Goal: Transaction & Acquisition: Purchase product/service

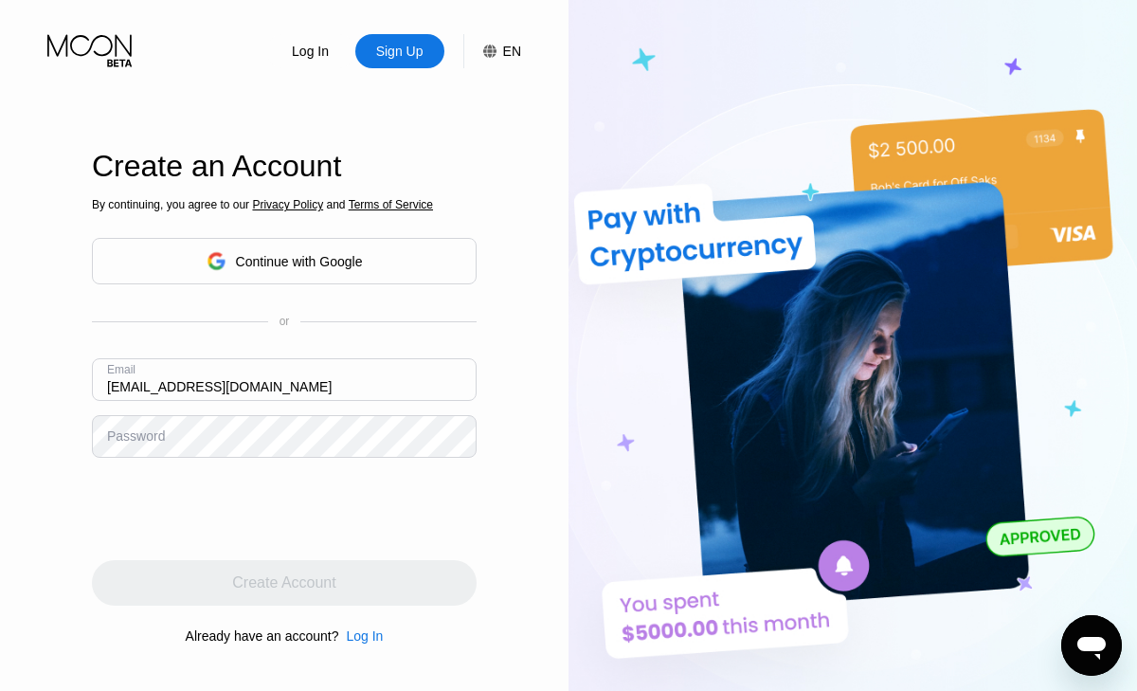
type input "jamesburbach445@gmail.com"
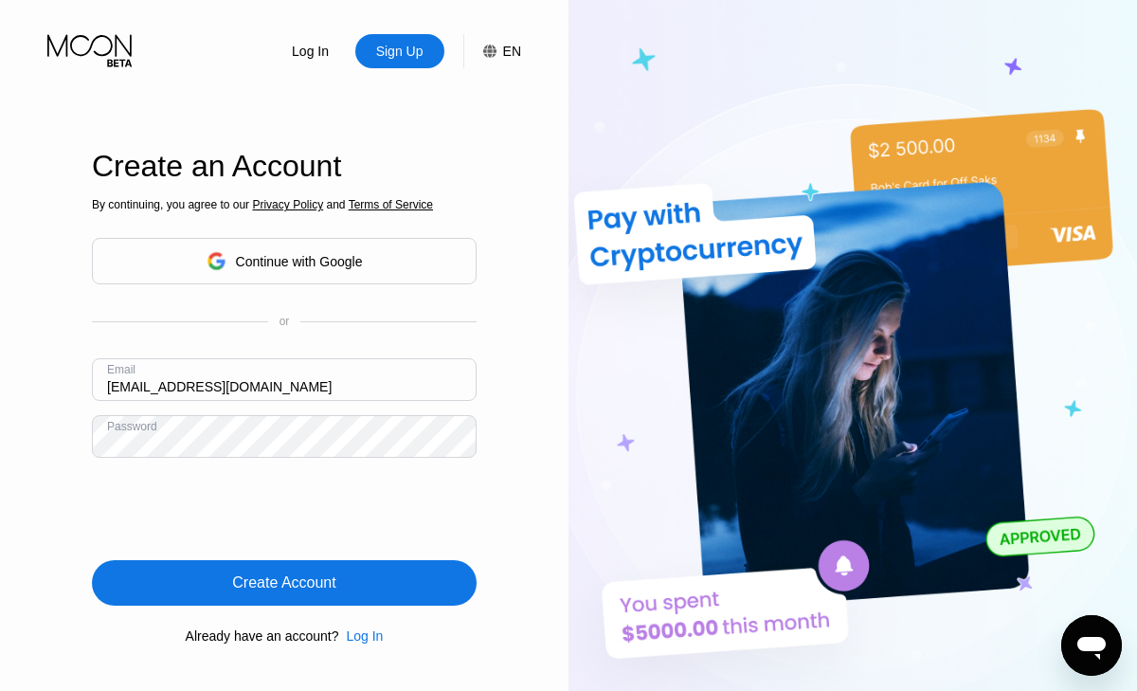
click at [210, 574] on div "Create Account" at bounding box center [284, 582] width 385 height 45
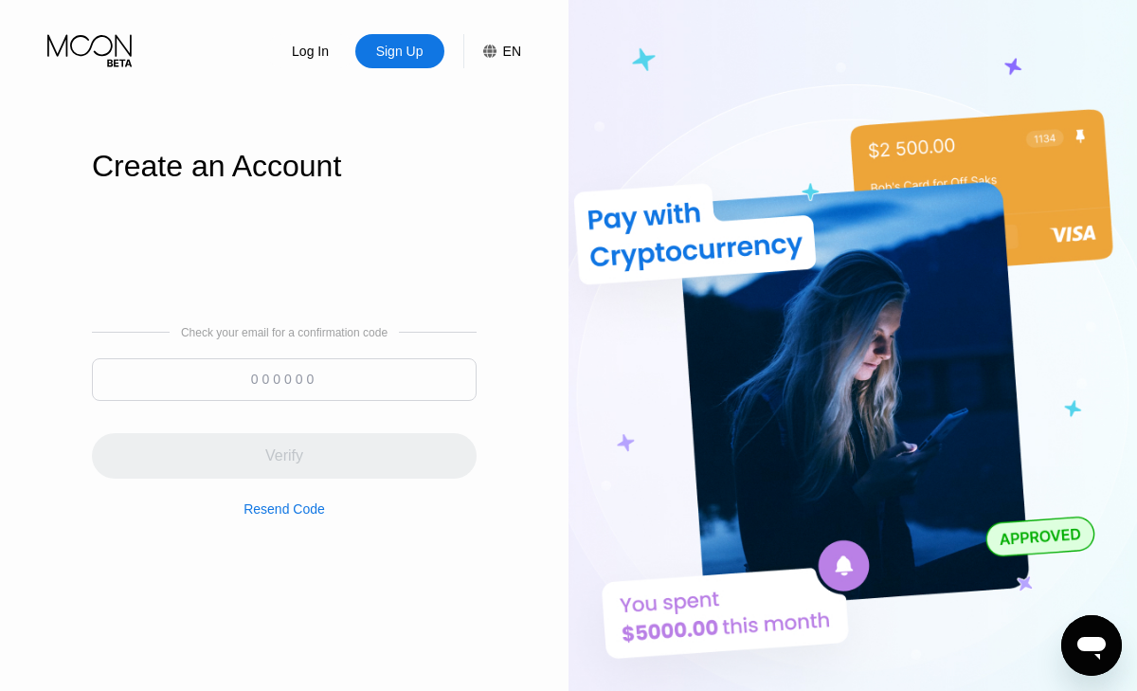
click at [329, 374] on input at bounding box center [284, 379] width 385 height 43
paste input "497365"
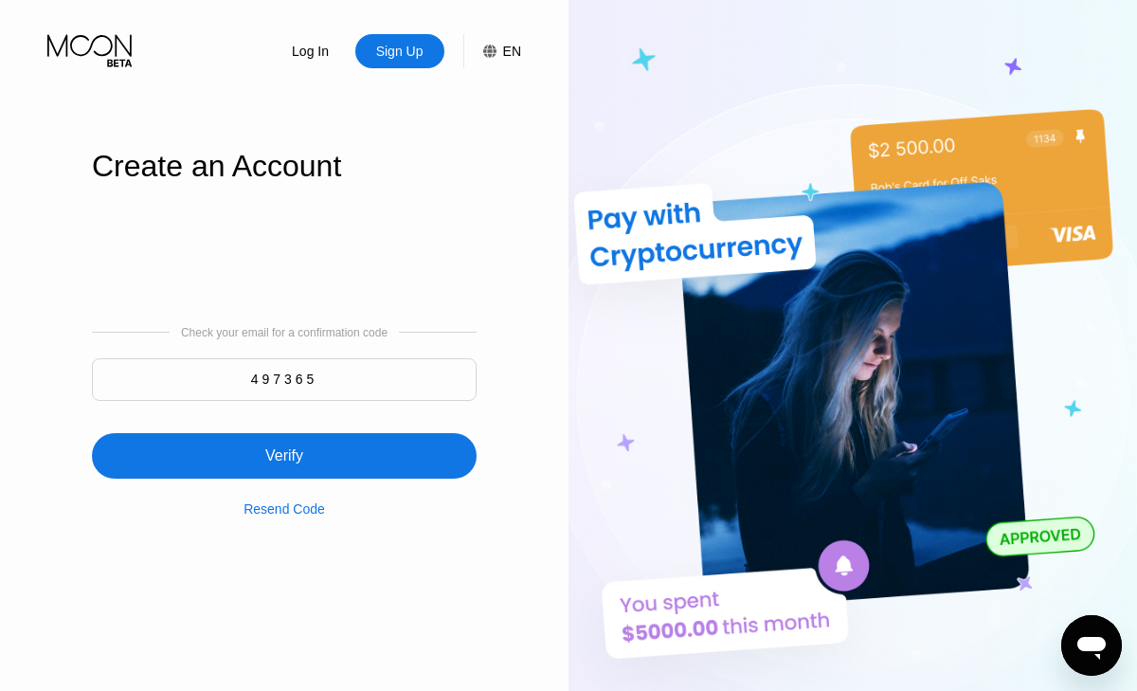
type input "497365"
click at [302, 464] on div "Verify" at bounding box center [284, 455] width 38 height 19
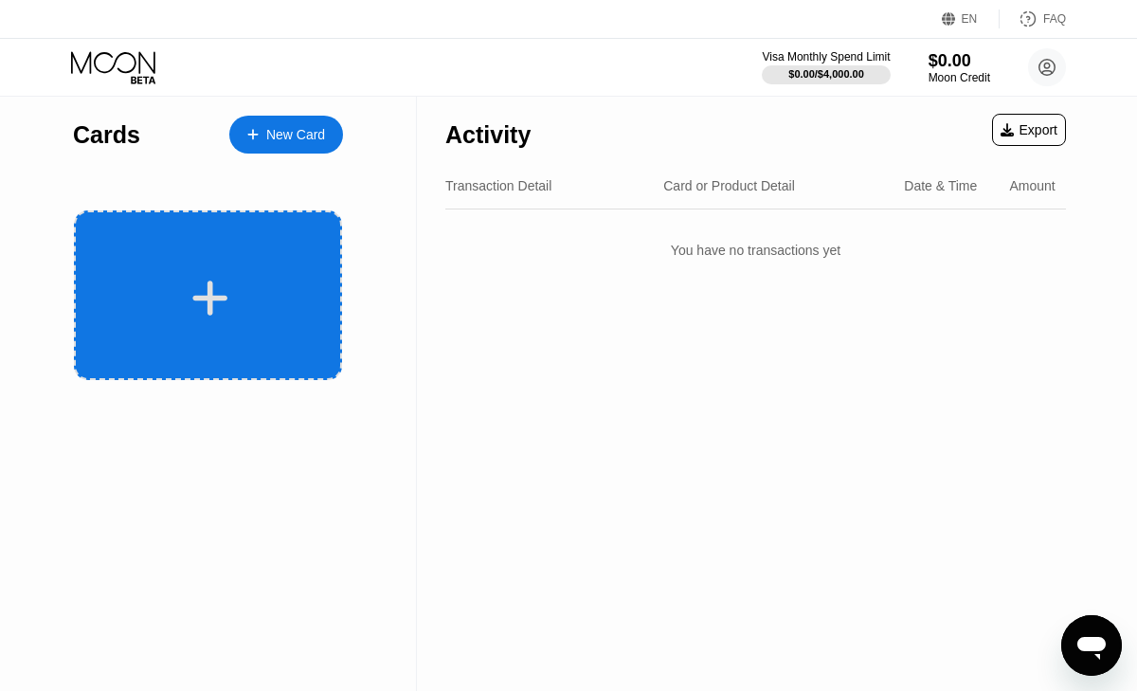
click at [275, 294] on div at bounding box center [210, 298] width 235 height 43
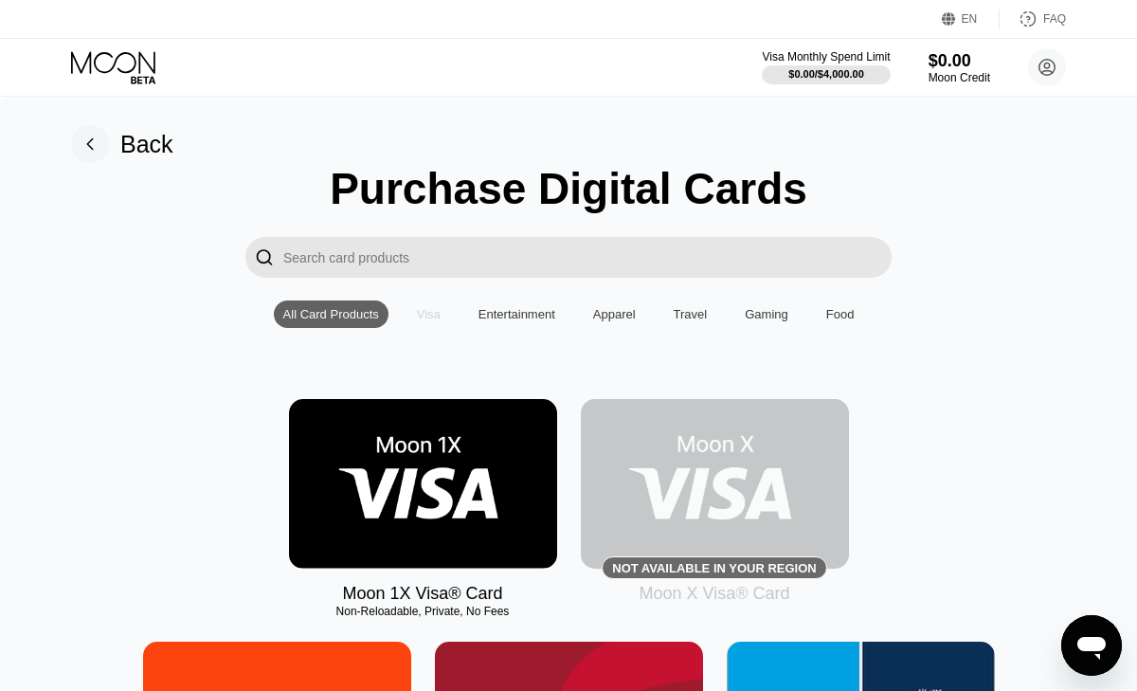
click at [436, 314] on div "Visa" at bounding box center [429, 314] width 24 height 14
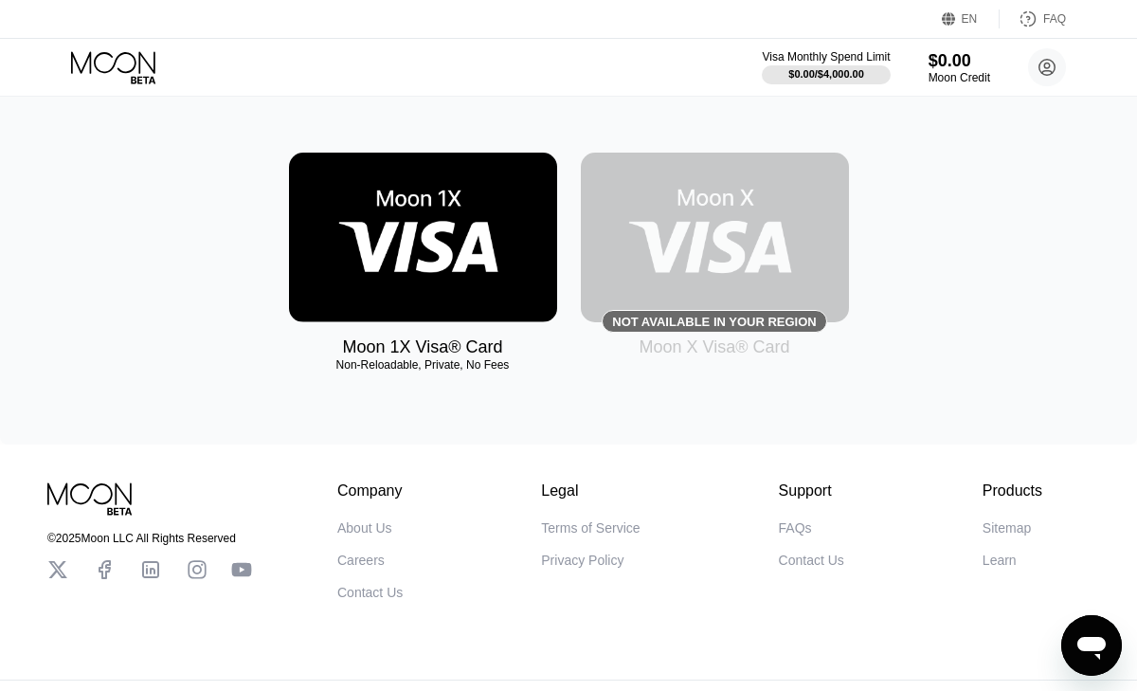
scroll to position [234, 0]
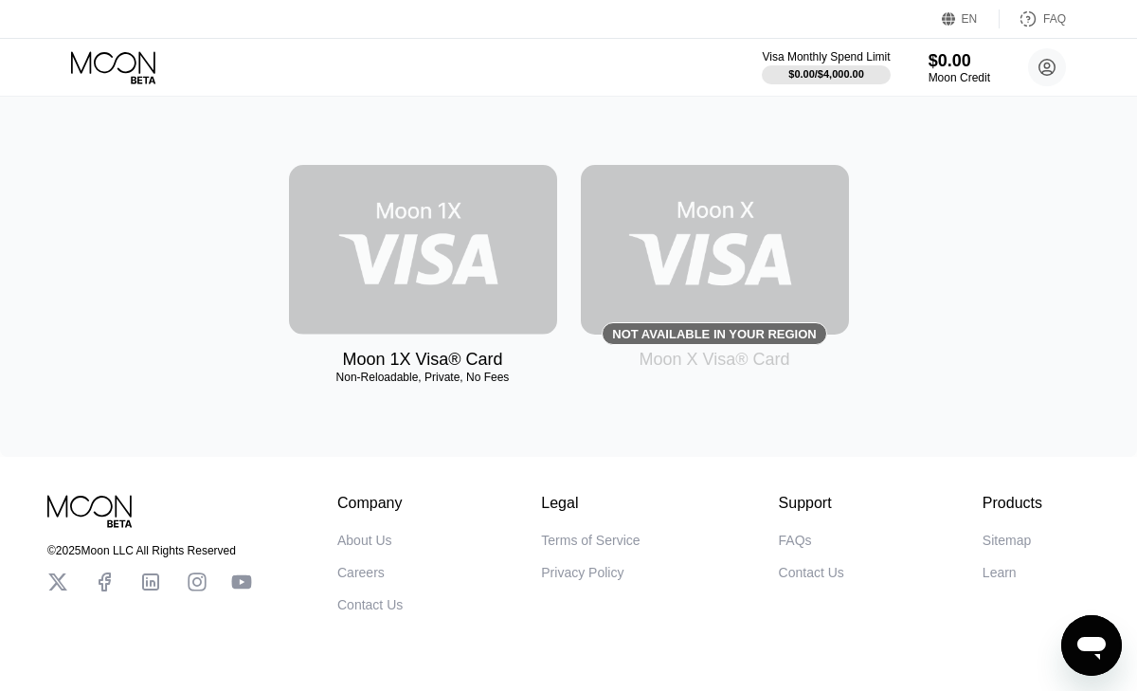
click at [409, 290] on img at bounding box center [423, 250] width 268 height 170
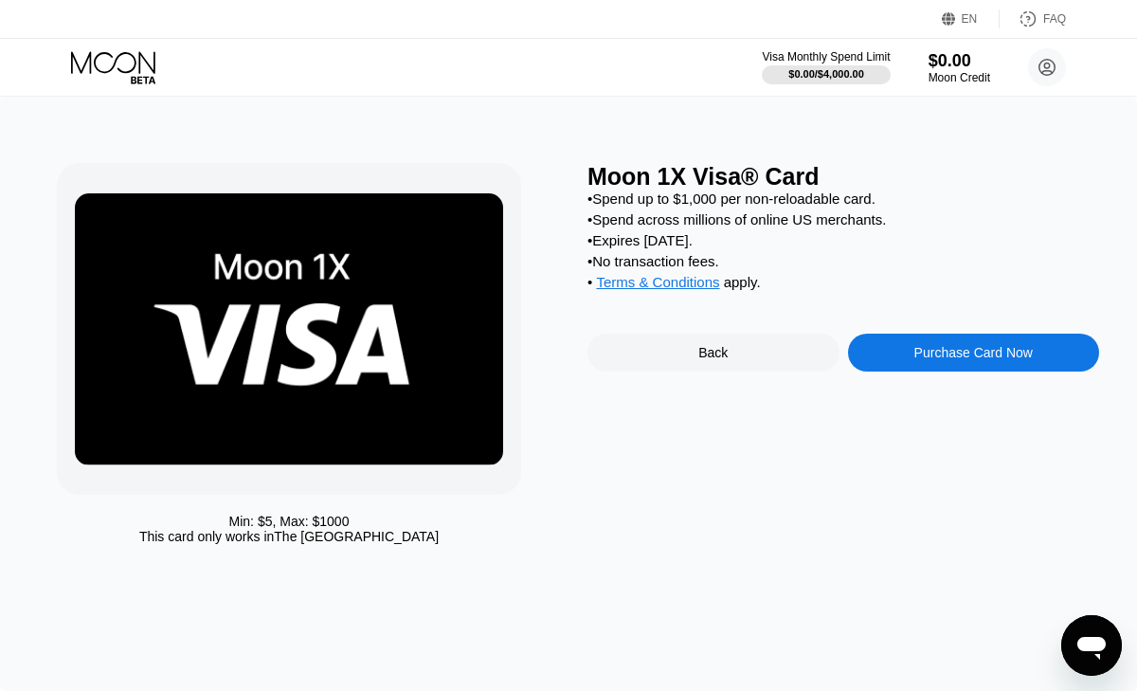
click at [931, 356] on div "Purchase Card Now" at bounding box center [974, 352] width 118 height 15
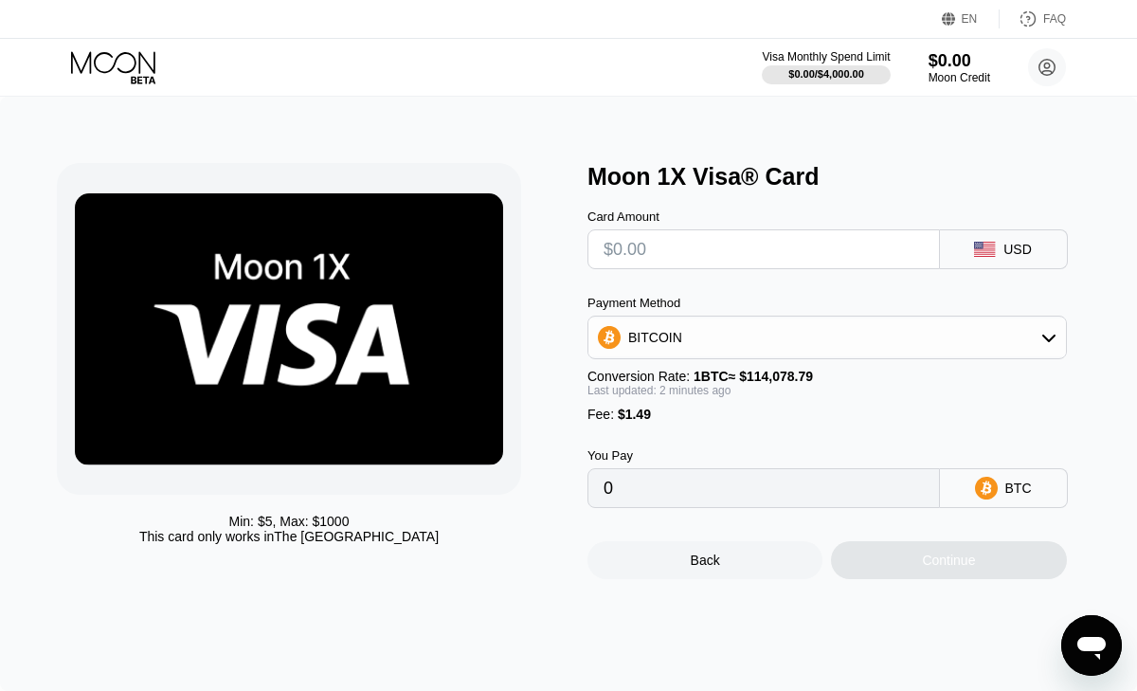
click at [866, 247] on input "text" at bounding box center [764, 249] width 320 height 38
type input "$1"
type input "0.00002183"
type input "$16"
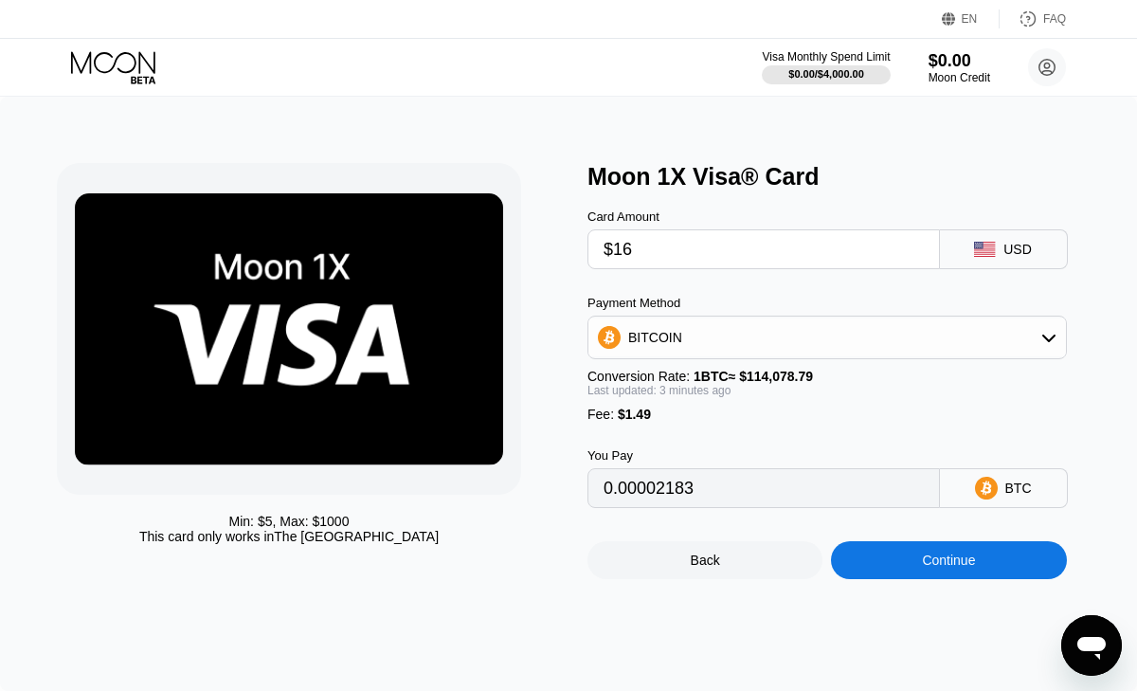
type input "0.00015332"
type input "$16"
click at [1020, 342] on div "BITCOIN" at bounding box center [828, 337] width 478 height 38
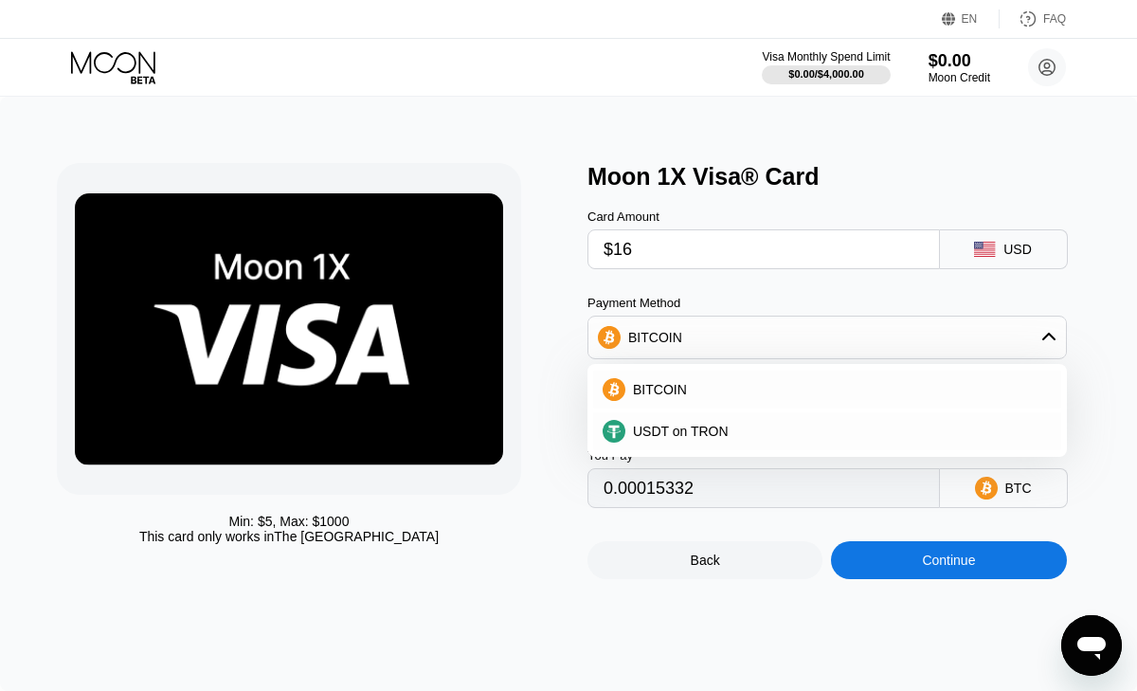
click at [1020, 342] on div "BITCOIN" at bounding box center [828, 337] width 478 height 38
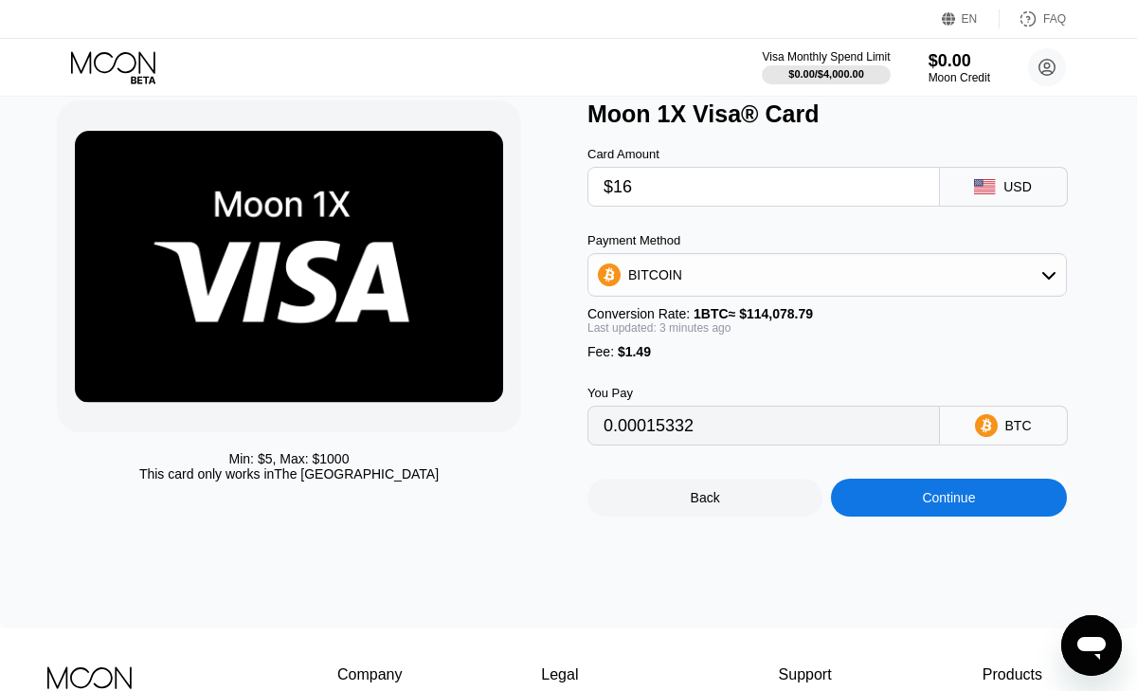
scroll to position [65, 0]
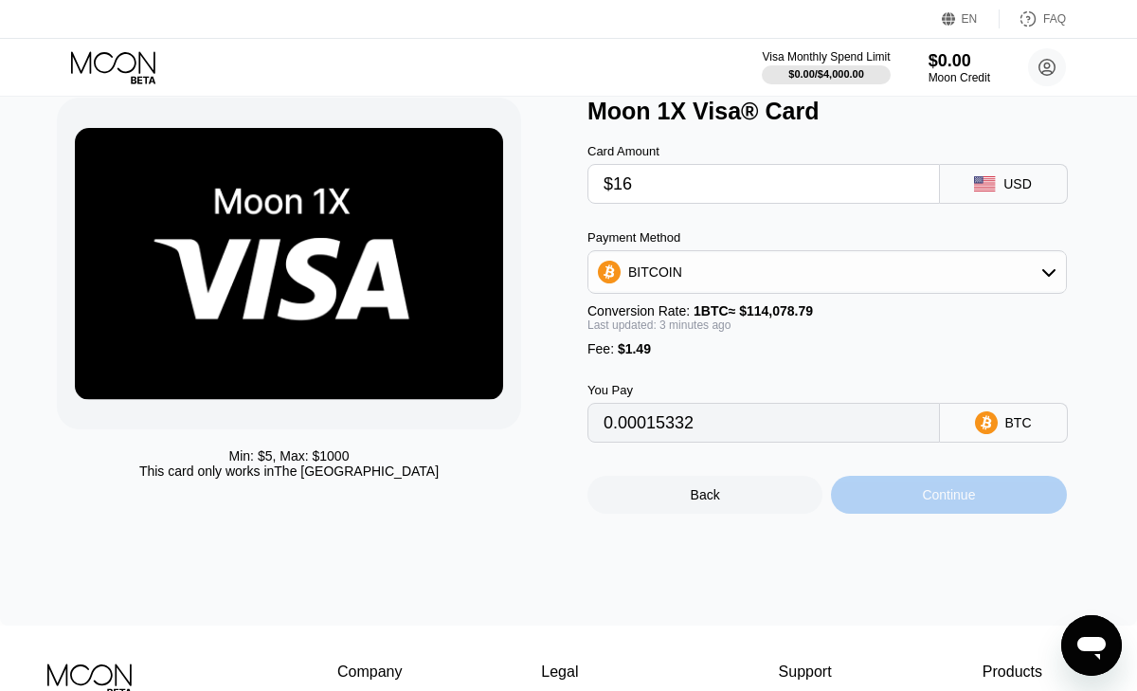
click at [947, 493] on div "Continue" at bounding box center [948, 494] width 53 height 15
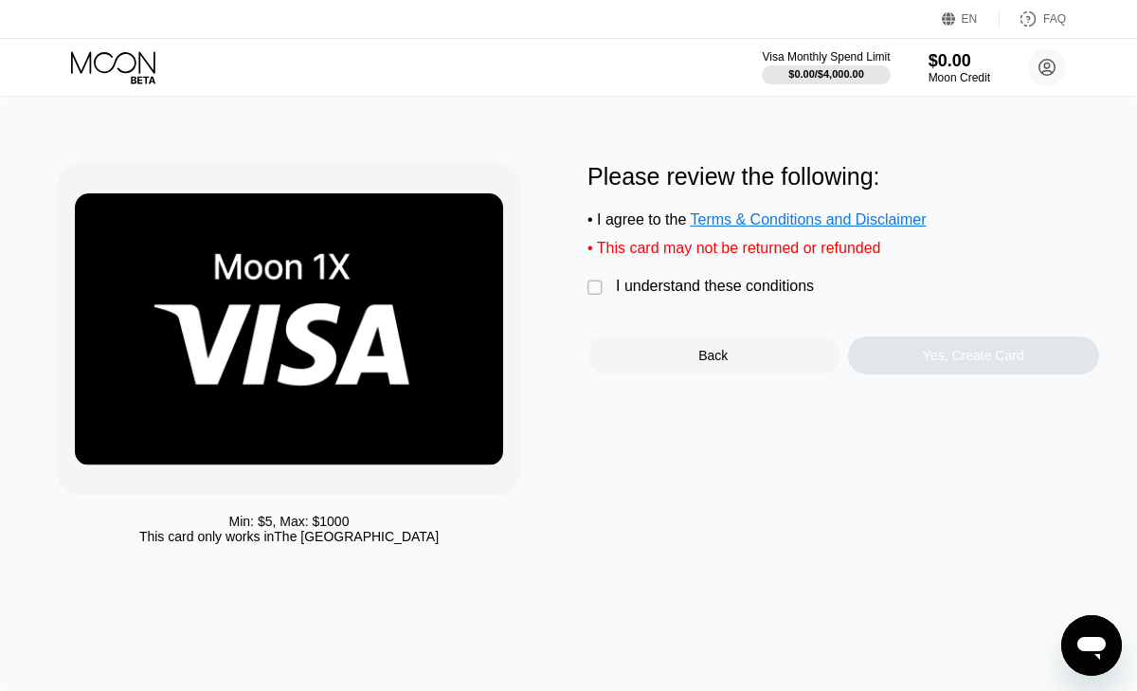
click at [596, 288] on div "" at bounding box center [597, 288] width 19 height 19
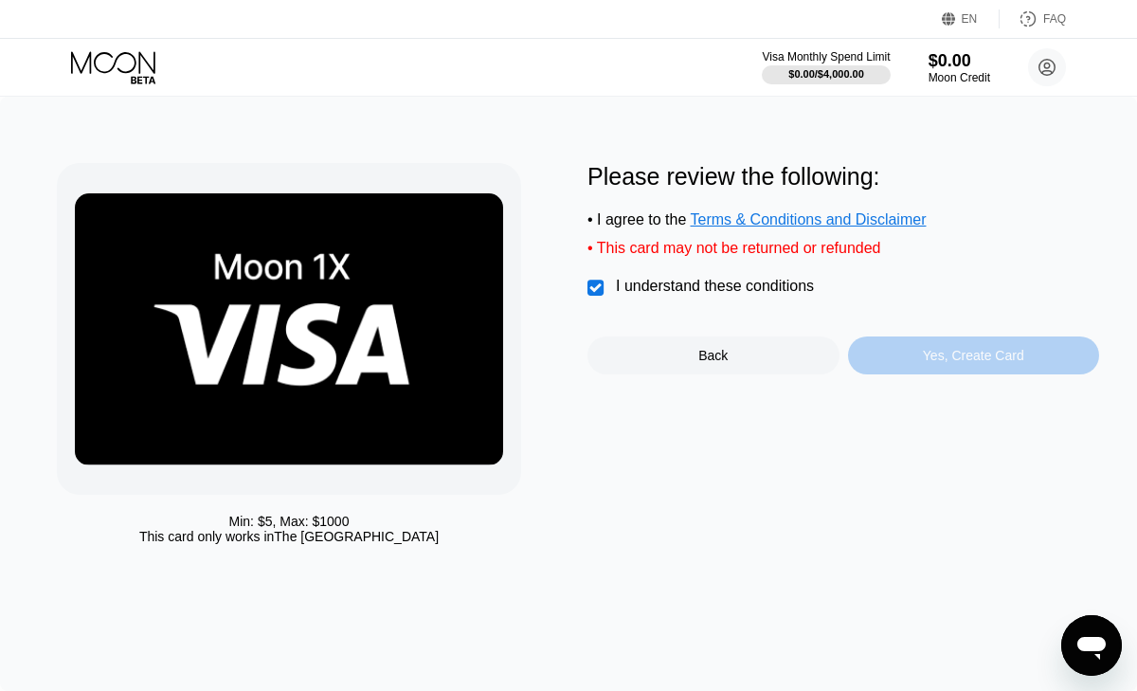
click at [1008, 363] on div "Yes, Create Card" at bounding box center [973, 355] width 101 height 15
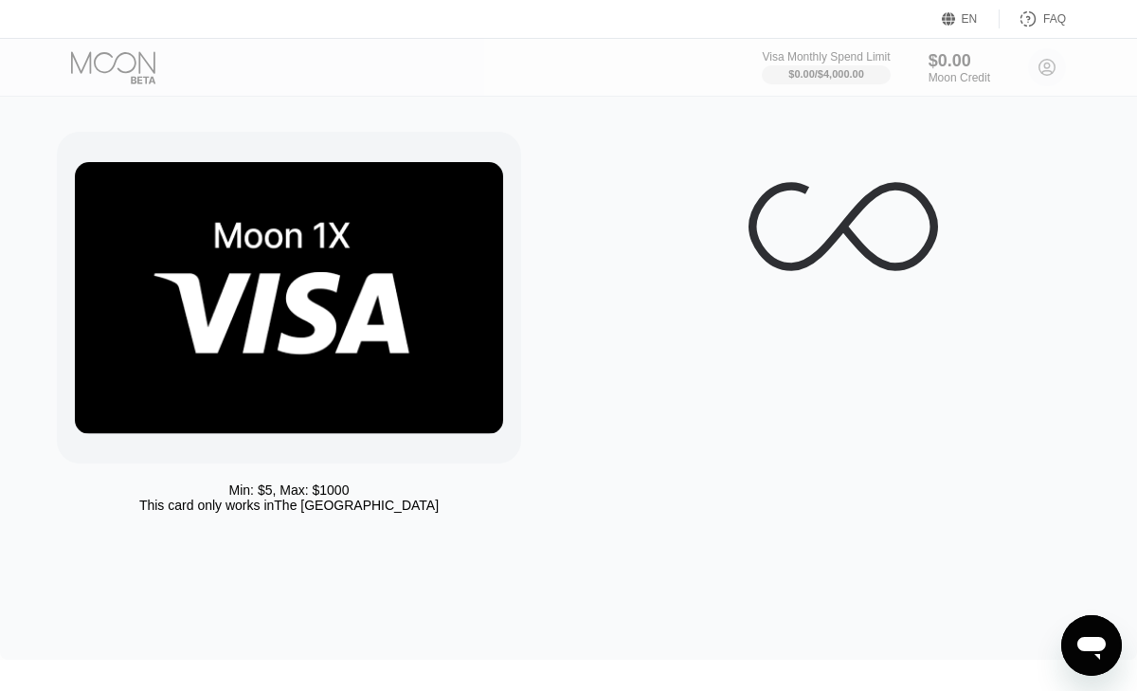
scroll to position [36, 0]
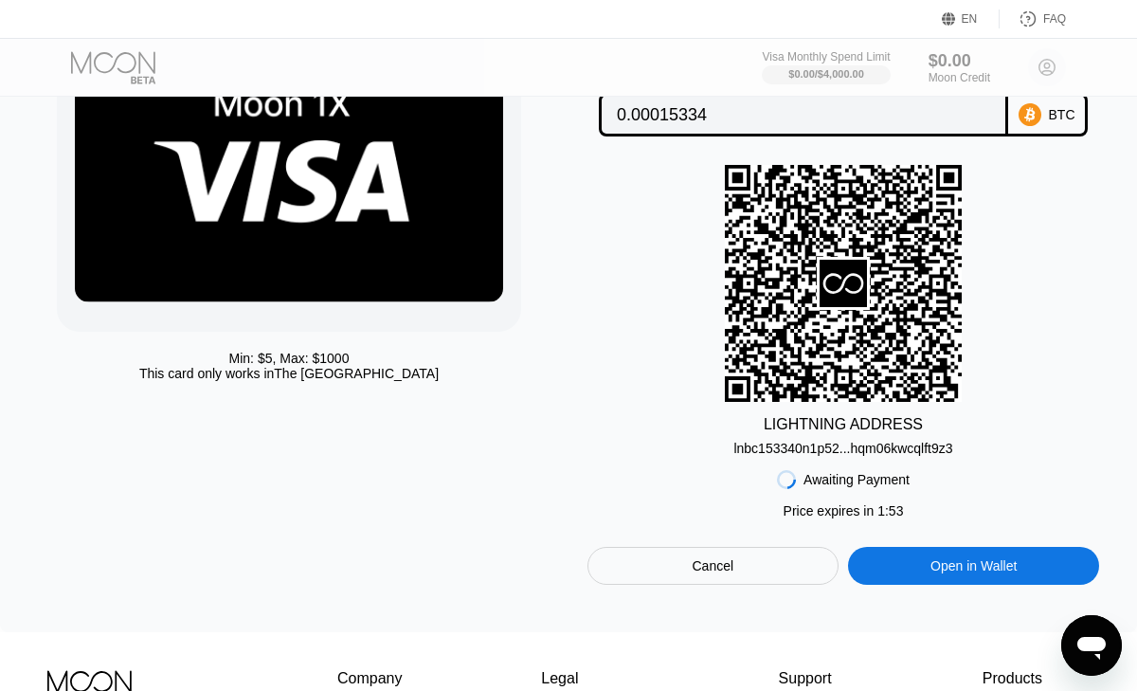
scroll to position [167, 0]
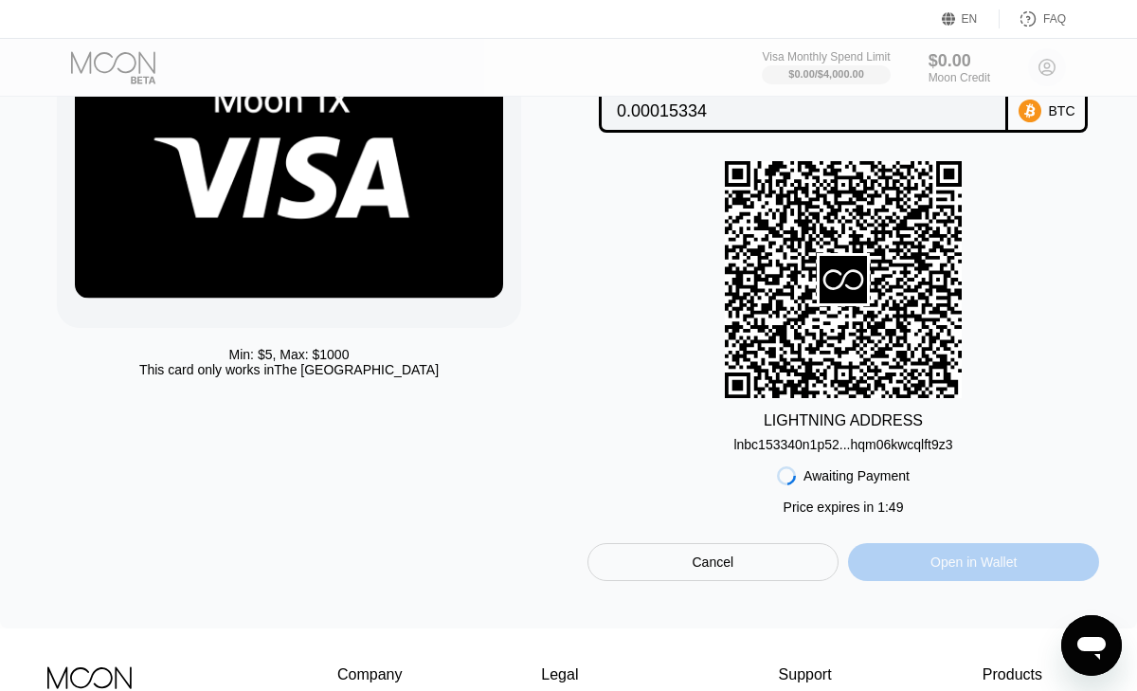
click at [953, 571] on div "Open in Wallet" at bounding box center [974, 562] width 86 height 17
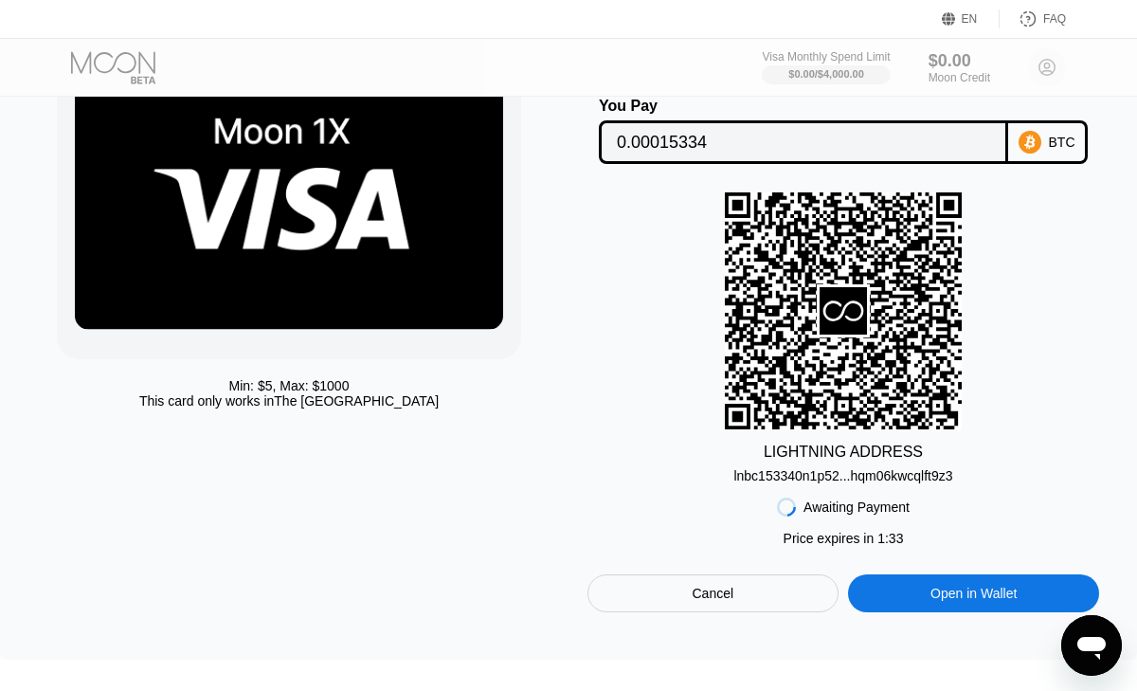
scroll to position [141, 0]
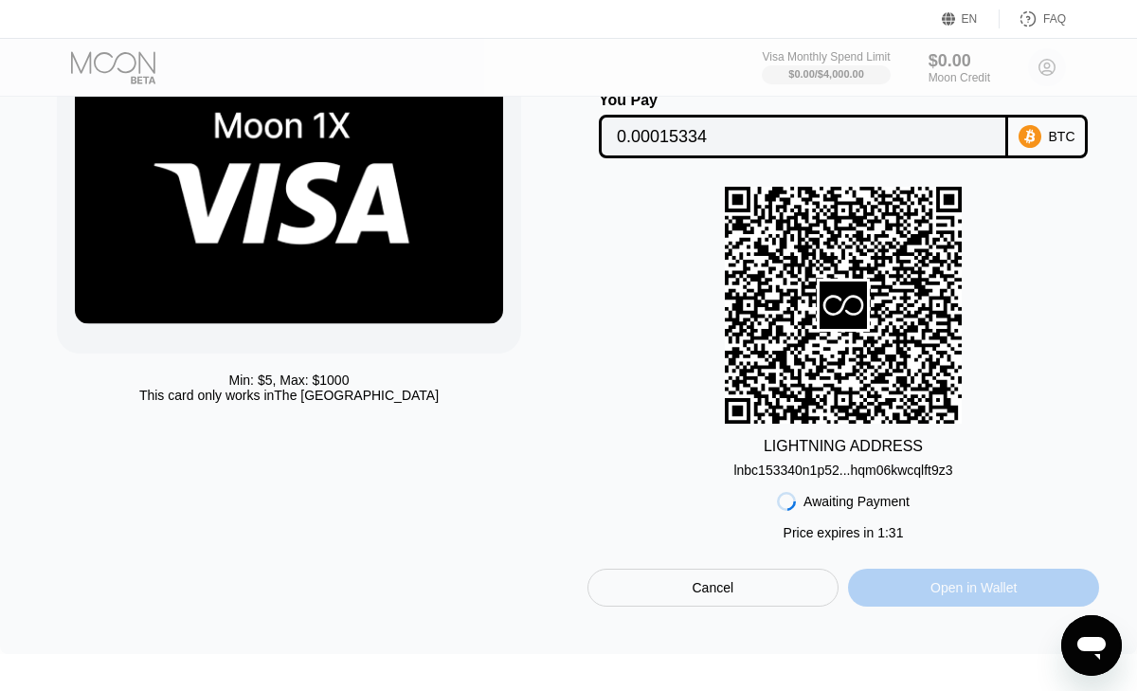
click at [942, 580] on div "Open in Wallet" at bounding box center [973, 588] width 251 height 38
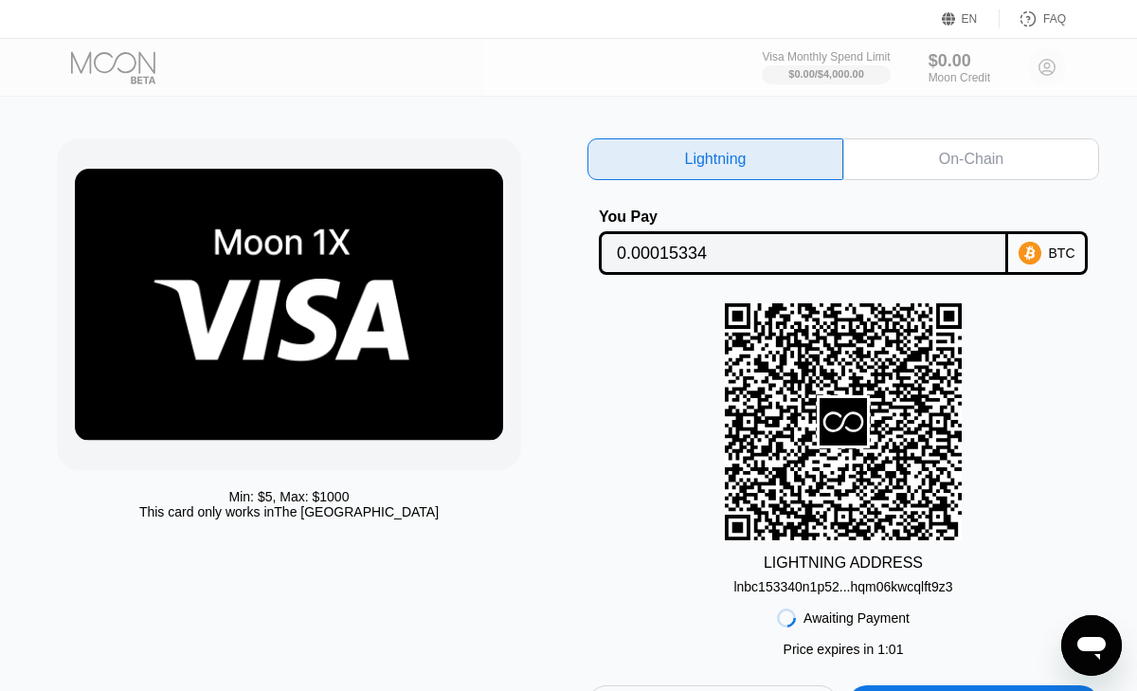
scroll to position [0, 0]
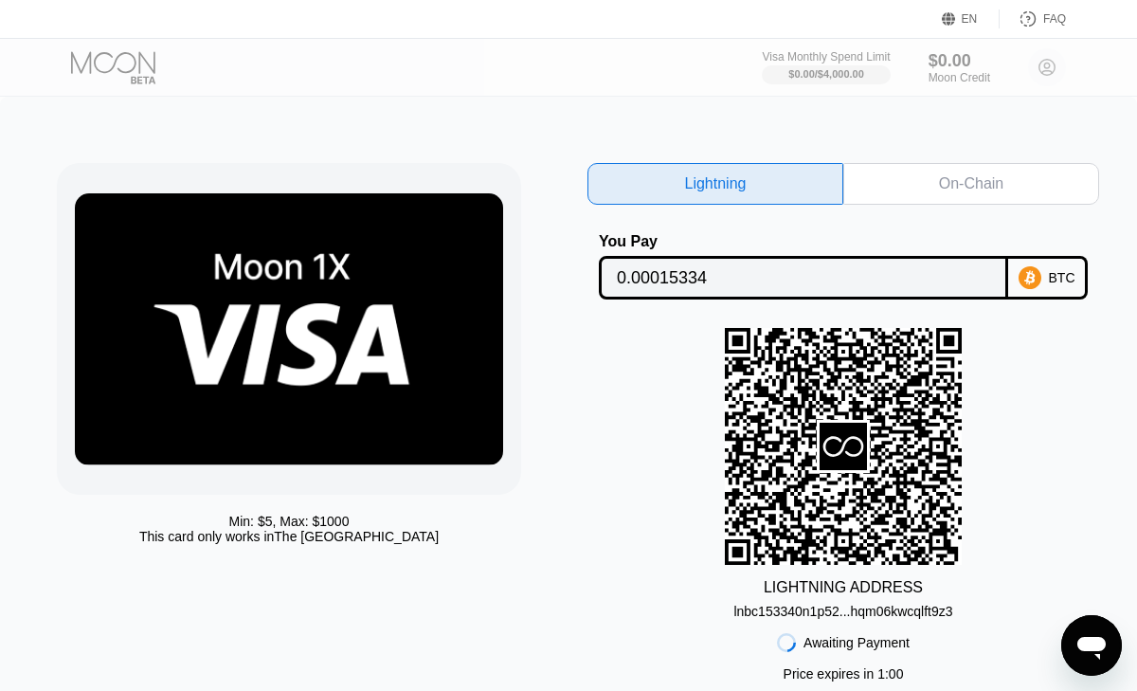
click at [980, 186] on div "On-Chain" at bounding box center [971, 183] width 64 height 19
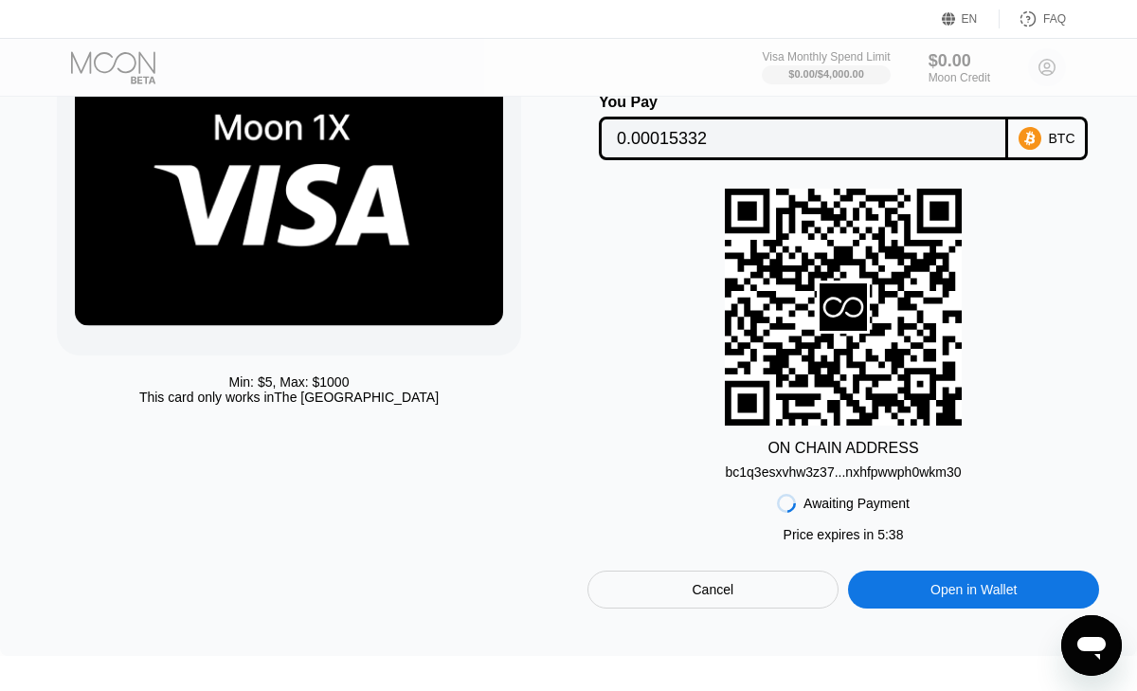
scroll to position [145, 0]
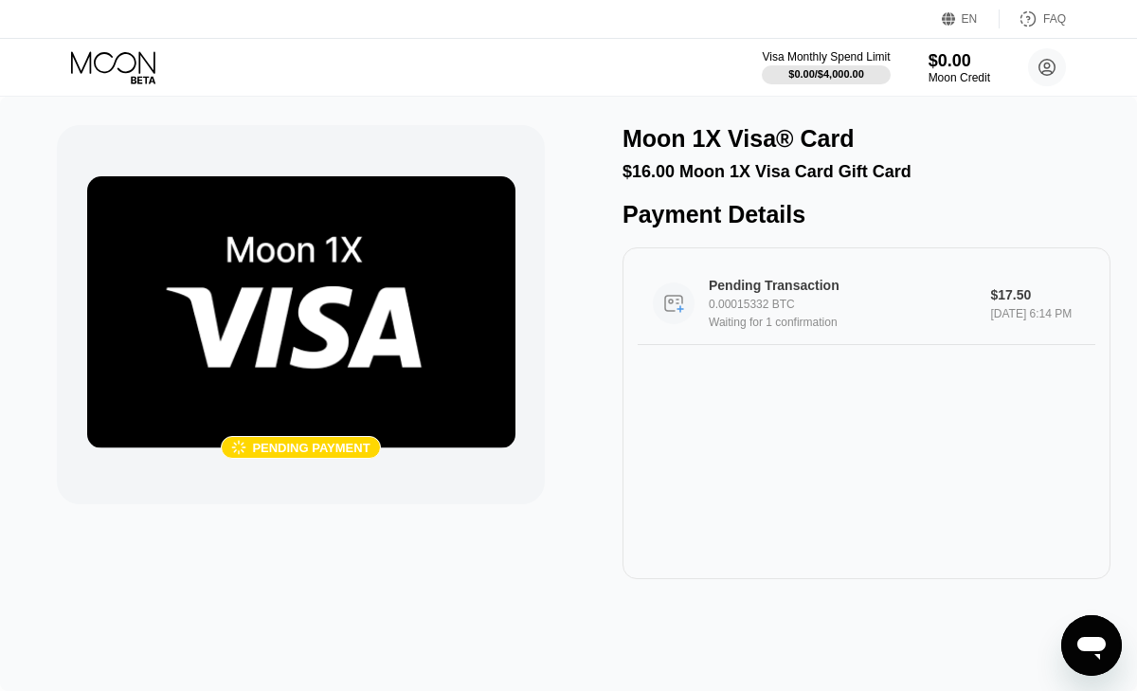
click at [647, 314] on div "Pending Transaction 0.00015332 BTC Waiting for 1 confirmation $17.50 Aug 23, 20…" at bounding box center [867, 304] width 458 height 82
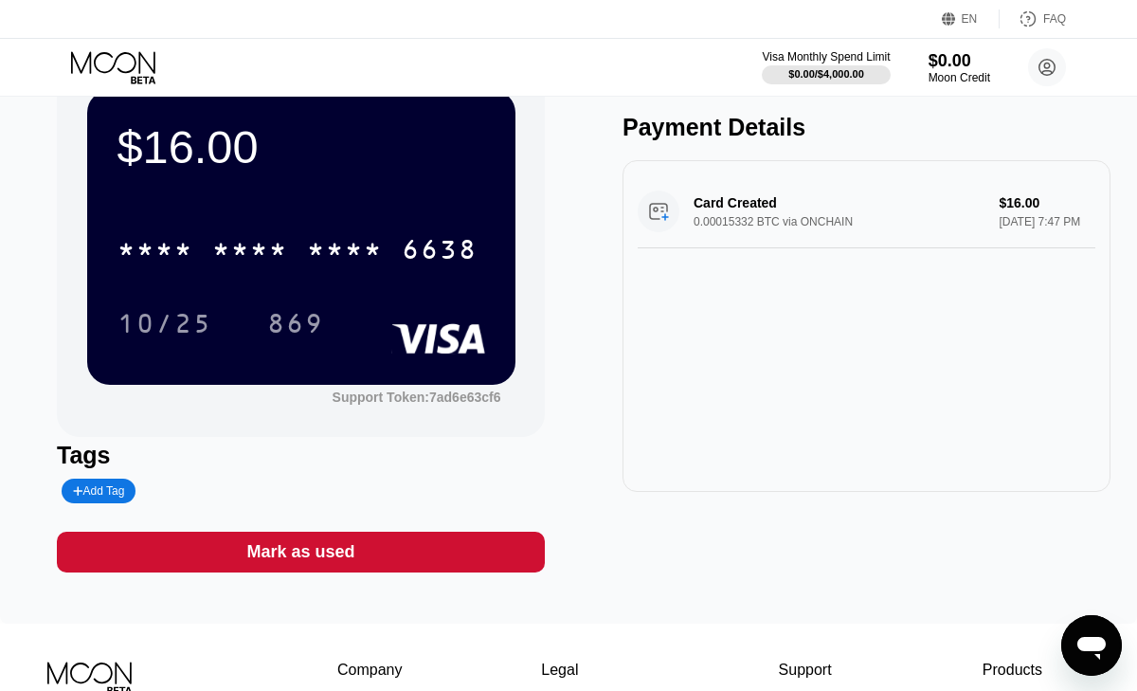
scroll to position [57, 0]
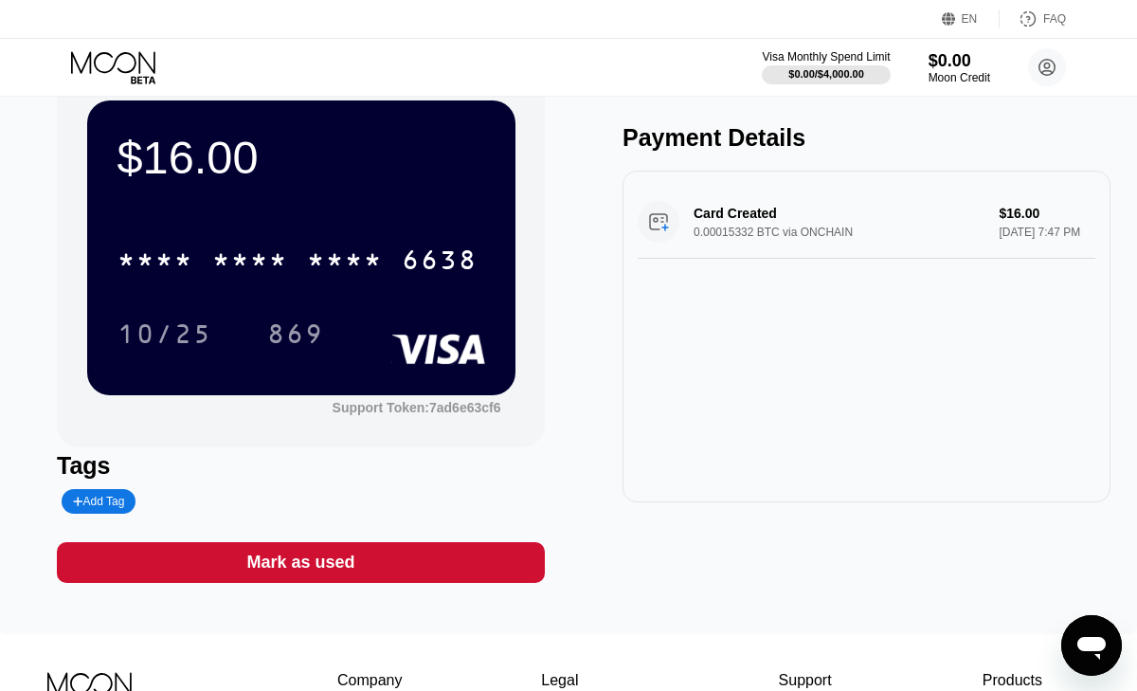
click at [343, 235] on div "* * * * * * * * * * * * 6638" at bounding box center [302, 254] width 368 height 64
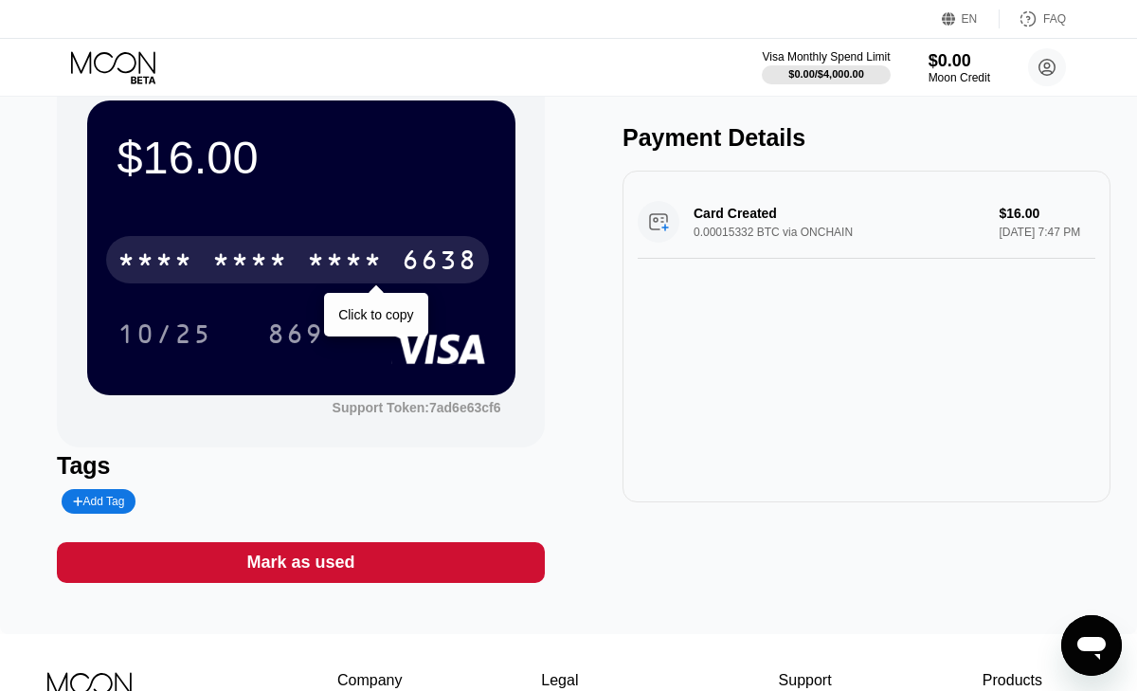
click at [344, 261] on div "* * * *" at bounding box center [345, 262] width 76 height 30
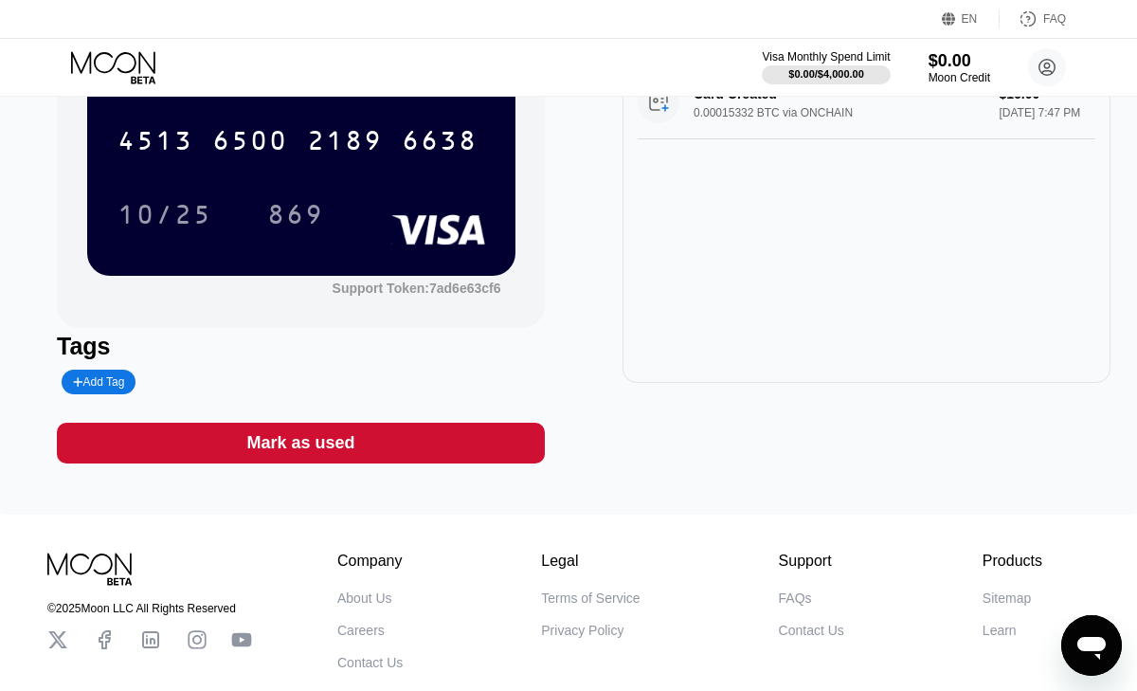
scroll to position [0, 0]
